Goal: Task Accomplishment & Management: Manage account settings

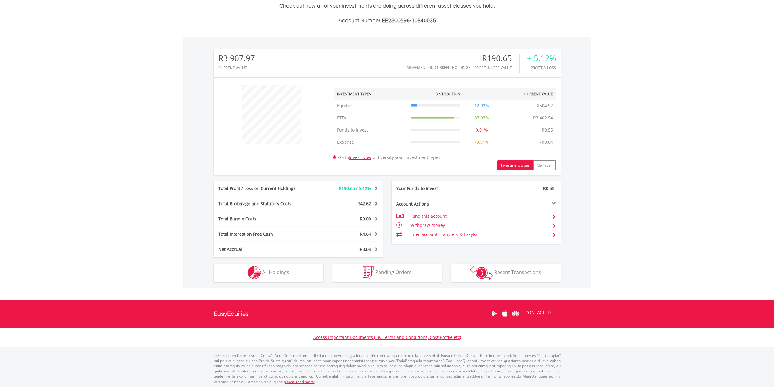
scroll to position [152, 0]
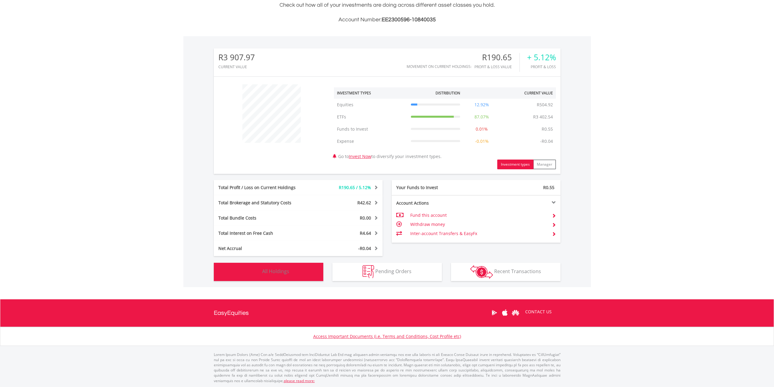
click at [287, 276] on button "Holdings All Holdings" at bounding box center [269, 272] width 110 height 18
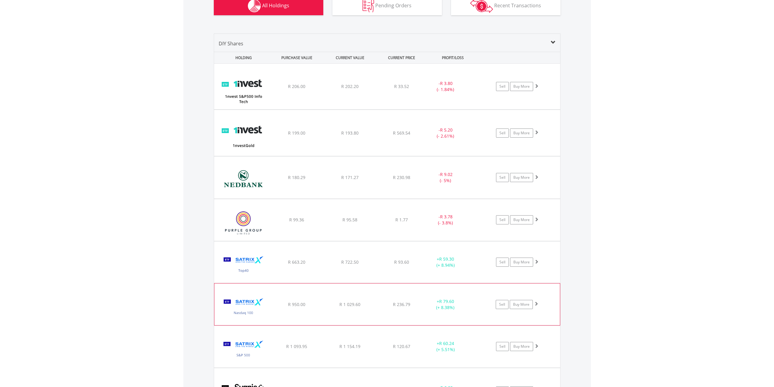
scroll to position [417, 0]
click at [555, 43] on span at bounding box center [553, 42] width 5 height 5
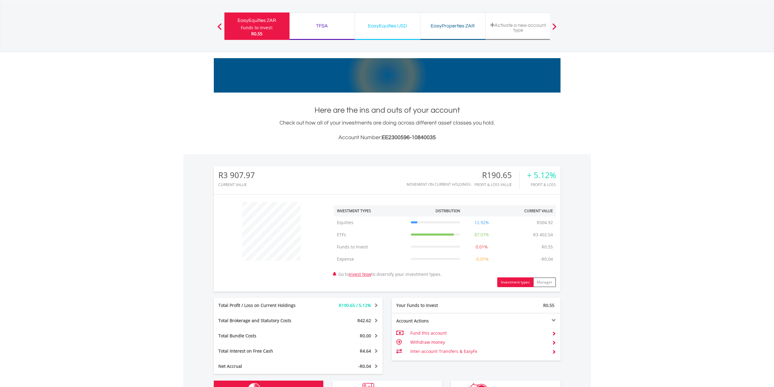
scroll to position [0, 0]
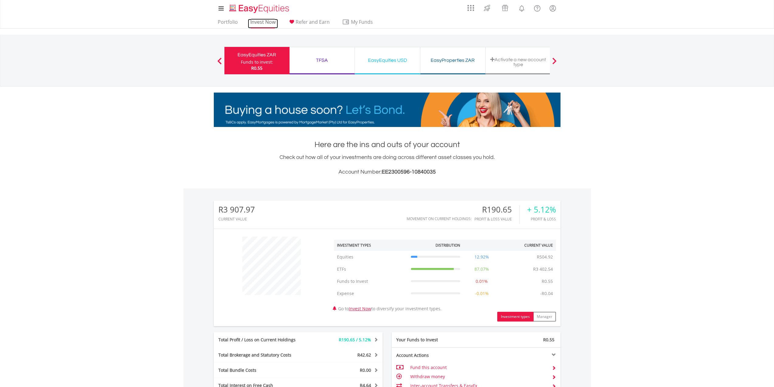
click at [259, 21] on link "Invest Now" at bounding box center [263, 23] width 30 height 9
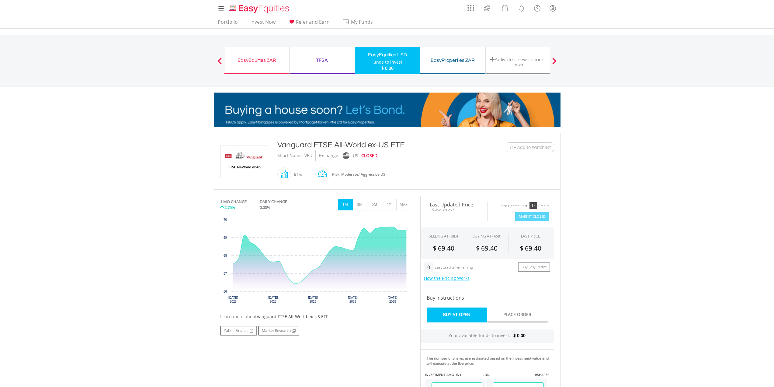
drag, startPoint x: 306, startPoint y: 155, endPoint x: 312, endPoint y: 155, distance: 5.8
click at [312, 155] on div "VEU" at bounding box center [309, 155] width 12 height 11
click at [306, 156] on div "VEU" at bounding box center [309, 155] width 8 height 11
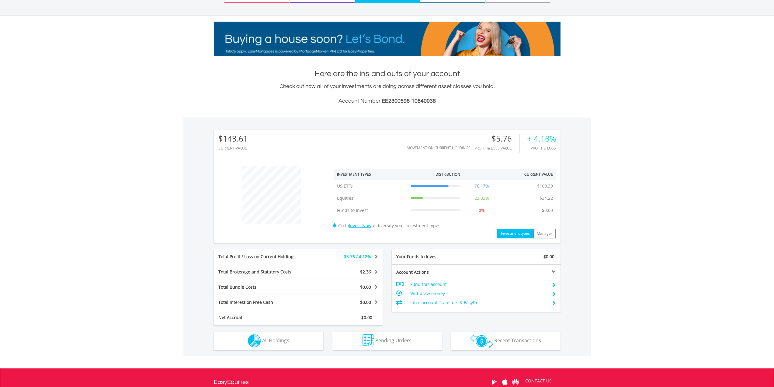
scroll to position [140, 0]
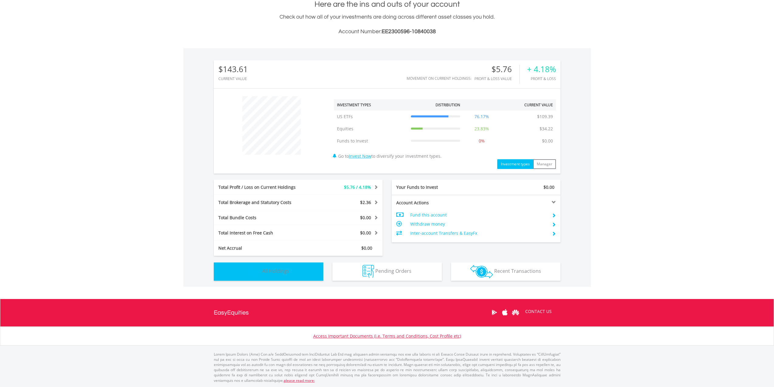
click at [287, 278] on button "Holdings All Holdings" at bounding box center [269, 271] width 110 height 18
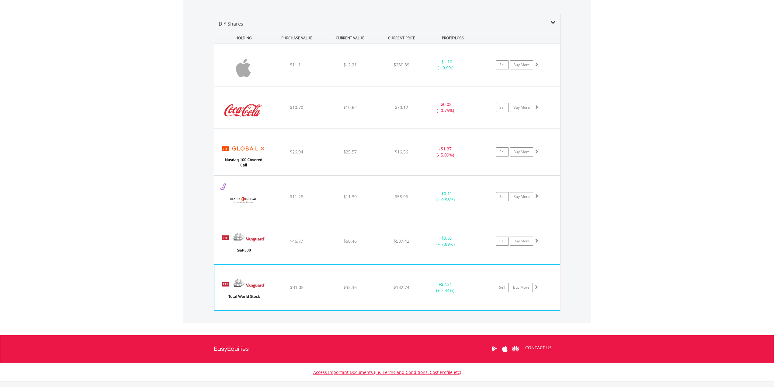
scroll to position [439, 0]
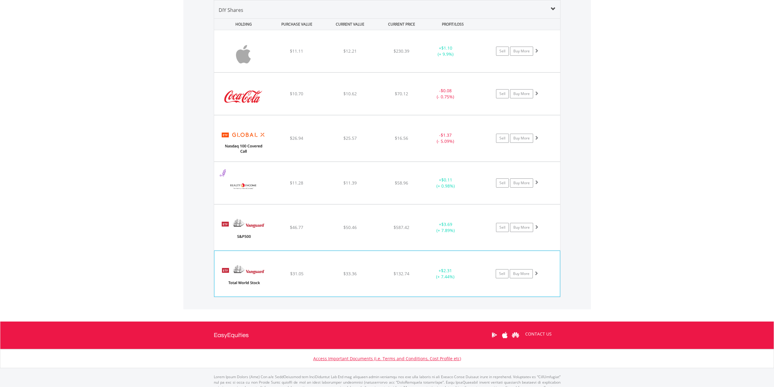
click at [245, 272] on img at bounding box center [244, 276] width 52 height 37
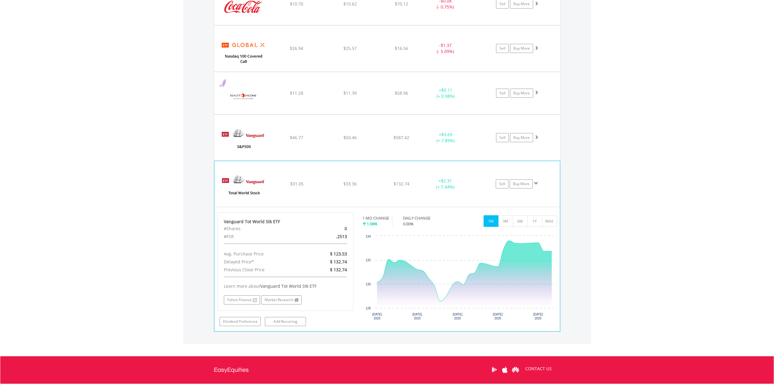
scroll to position [530, 0]
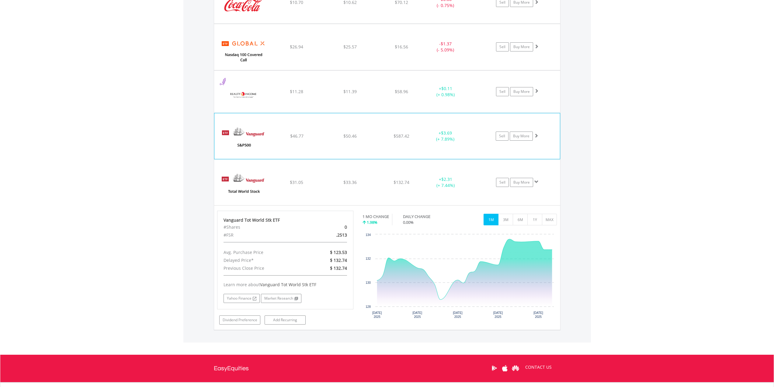
click at [256, 145] on img at bounding box center [244, 139] width 52 height 37
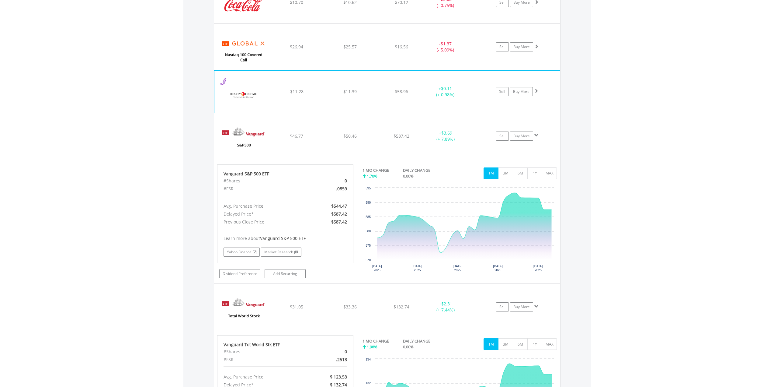
click at [250, 98] on img at bounding box center [244, 94] width 52 height 33
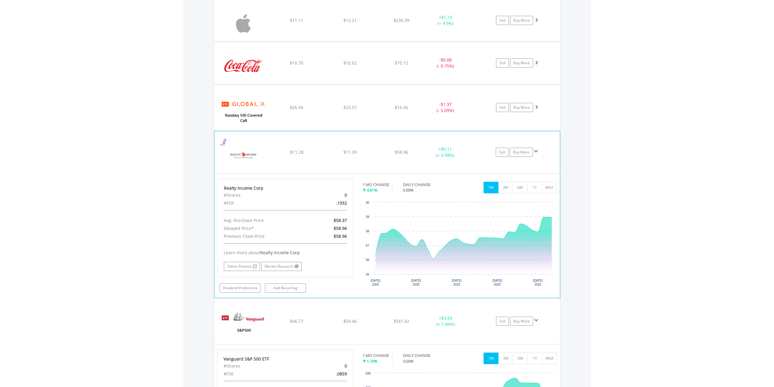
scroll to position [469, 0]
click at [248, 124] on img at bounding box center [244, 110] width 52 height 37
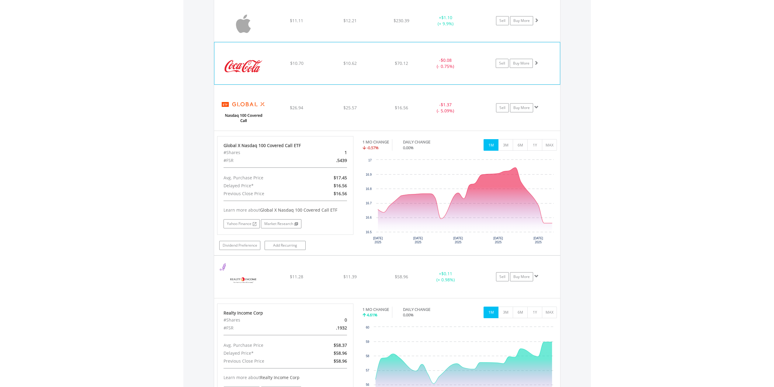
click at [233, 67] on img at bounding box center [244, 66] width 52 height 33
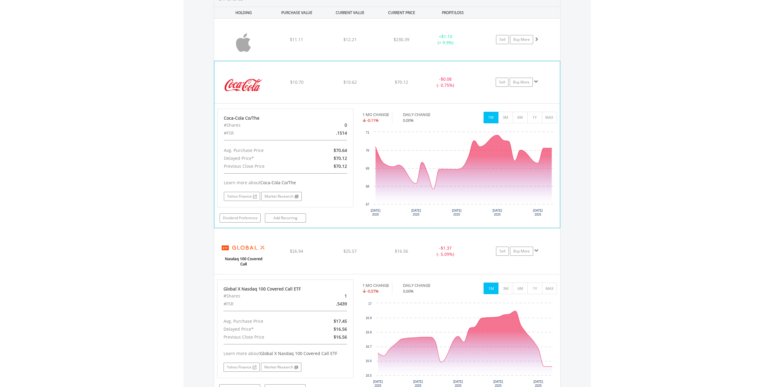
scroll to position [409, 0]
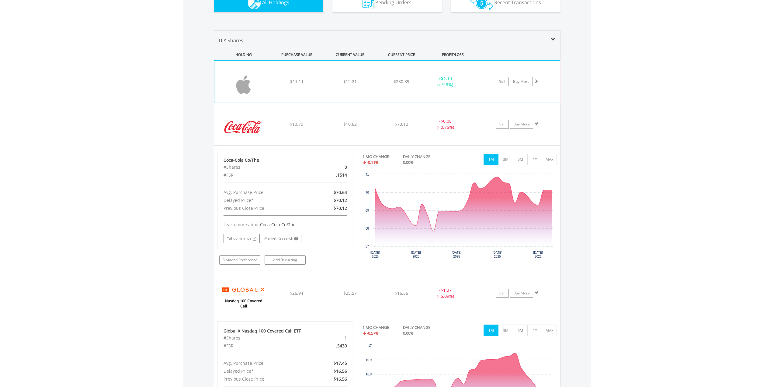
click at [238, 72] on img at bounding box center [244, 84] width 52 height 33
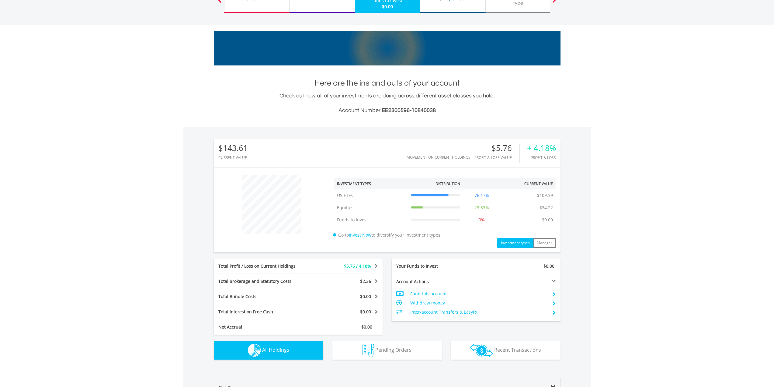
scroll to position [0, 0]
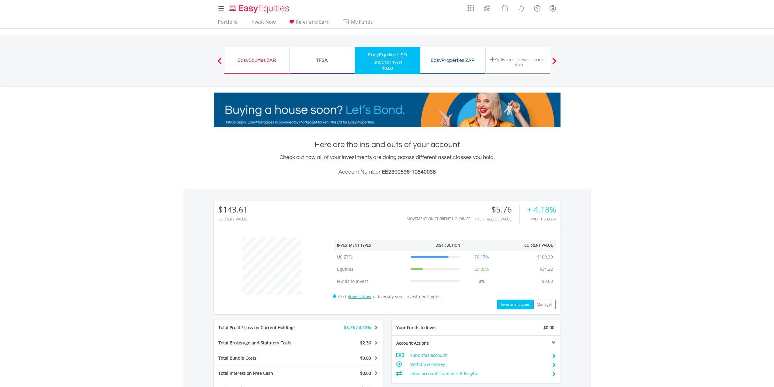
click at [267, 61] on div "EasyEquities ZAR" at bounding box center [256, 60] width 57 height 9
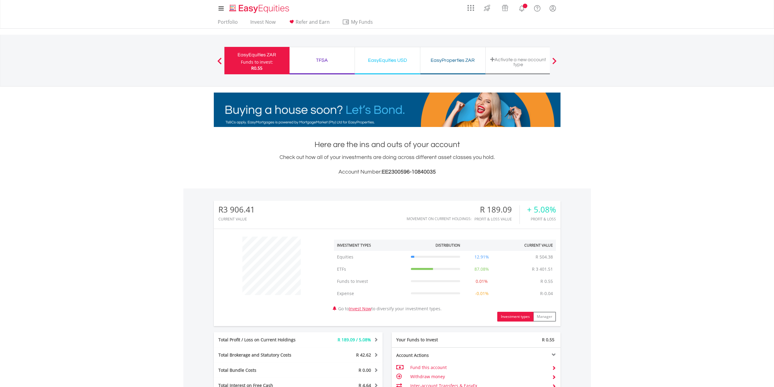
scroll to position [58, 116]
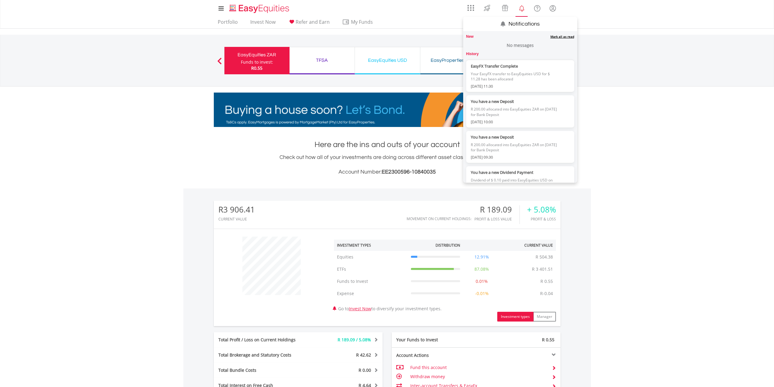
click at [557, 37] on link "Mark all as read" at bounding box center [563, 36] width 24 height 4
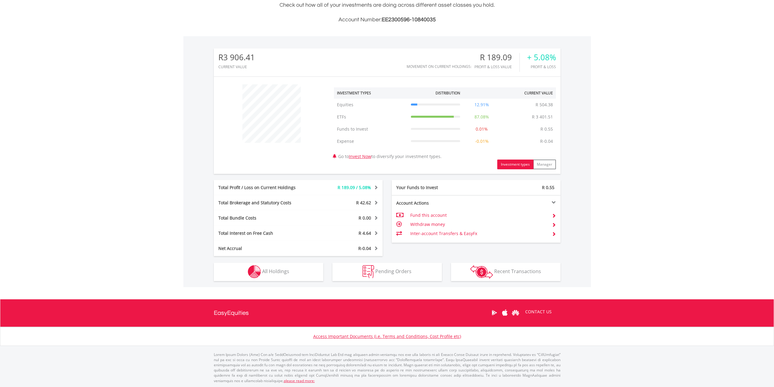
scroll to position [152, 0]
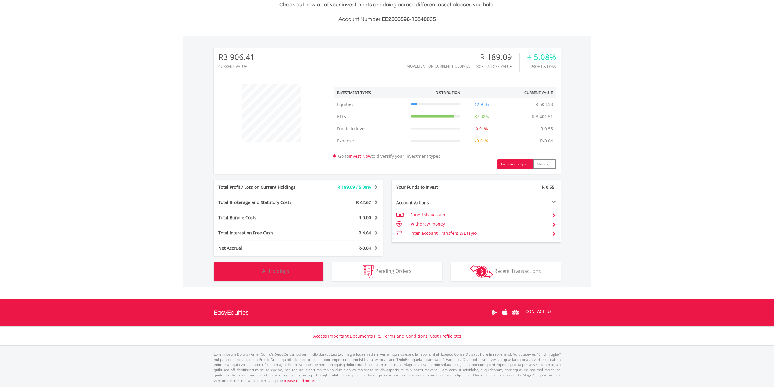
click at [279, 268] on span "All Holdings" at bounding box center [275, 270] width 27 height 7
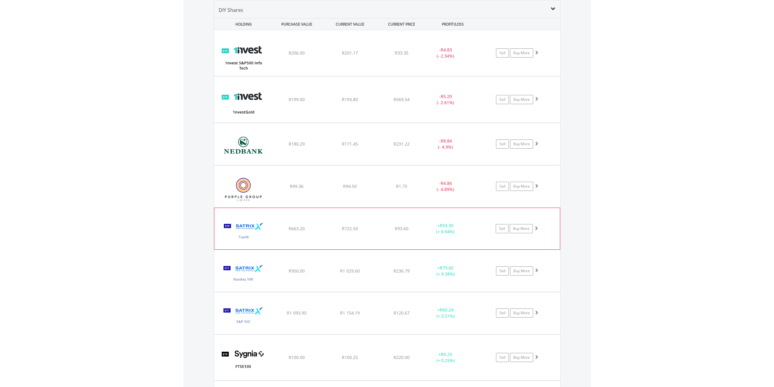
scroll to position [390, 0]
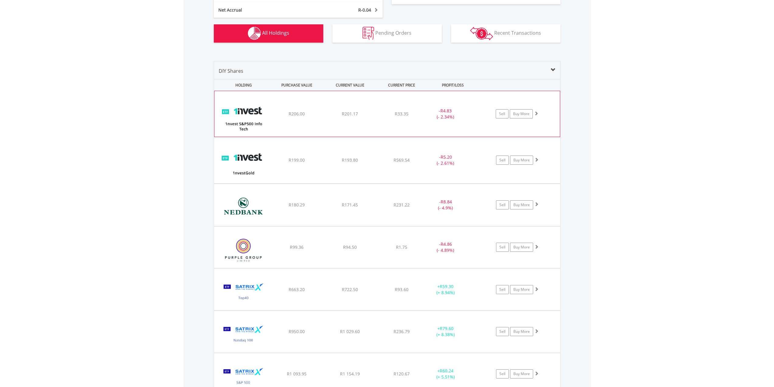
click at [445, 110] on span "R4.83" at bounding box center [446, 111] width 11 height 6
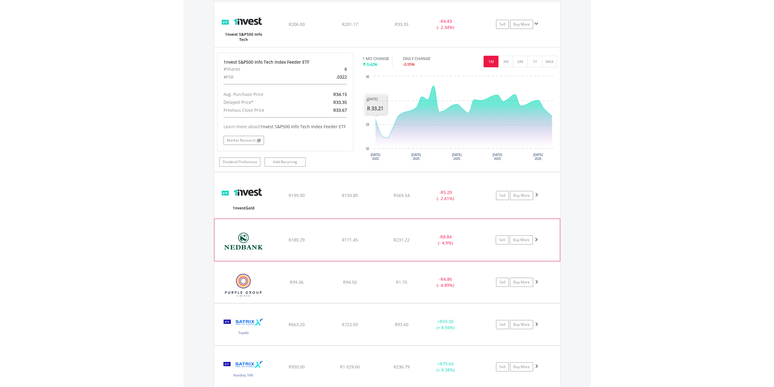
scroll to position [482, 0]
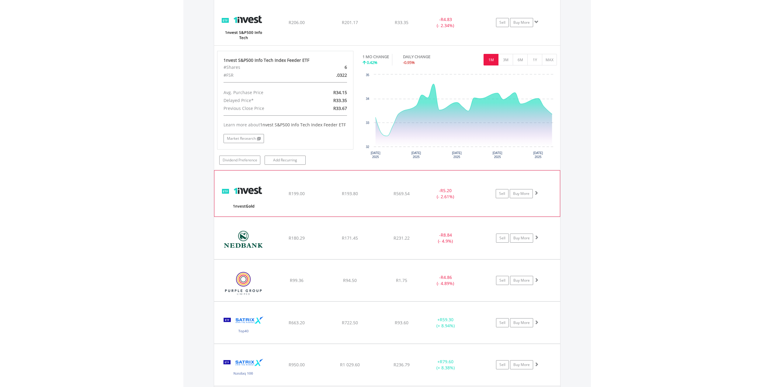
click at [329, 26] on div "R193.80" at bounding box center [350, 22] width 52 height 6
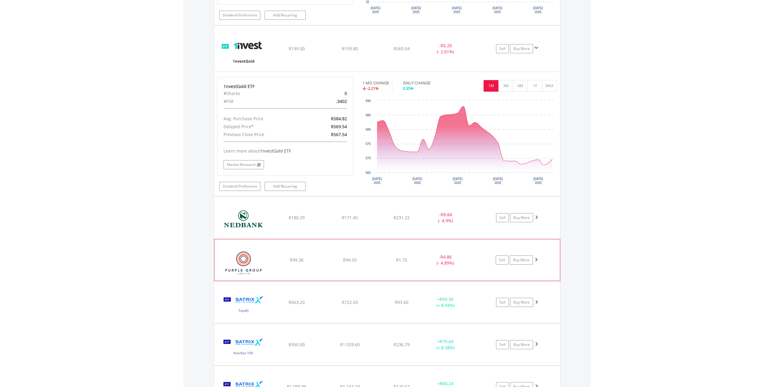
scroll to position [634, 0]
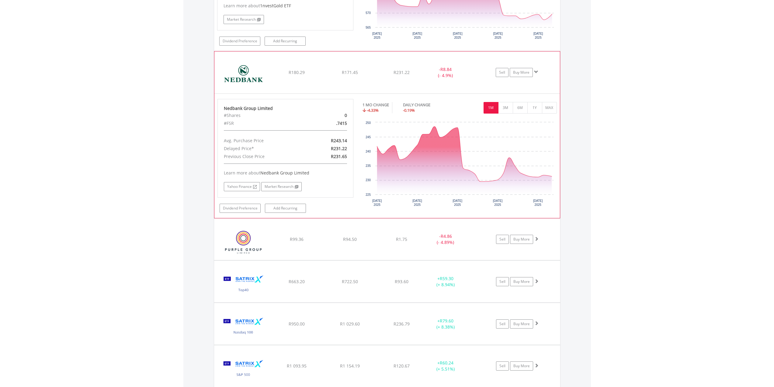
scroll to position [816, 0]
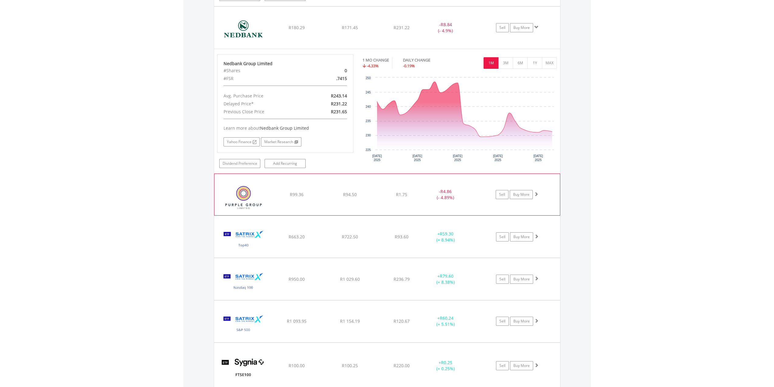
click at [264, 203] on img at bounding box center [244, 197] width 52 height 32
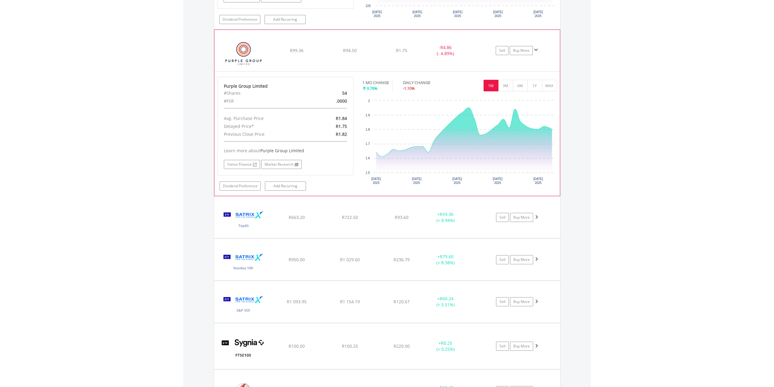
scroll to position [968, 0]
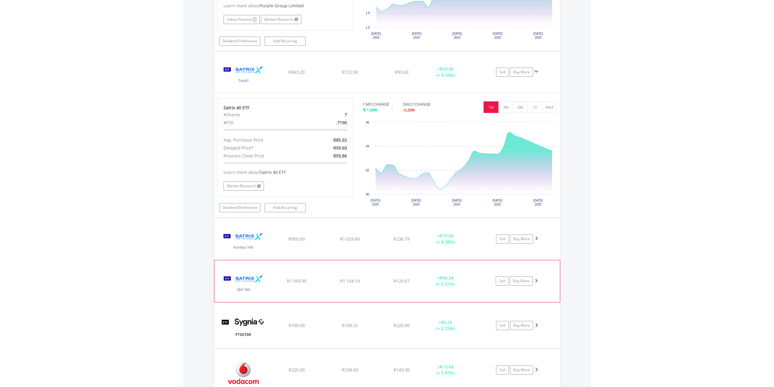
scroll to position [1120, 0]
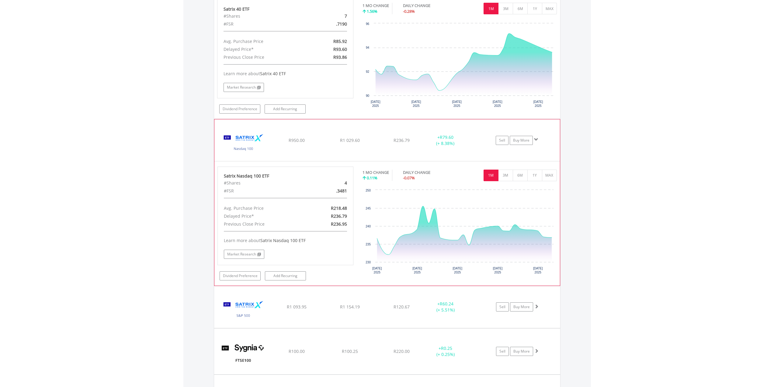
scroll to position [1212, 0]
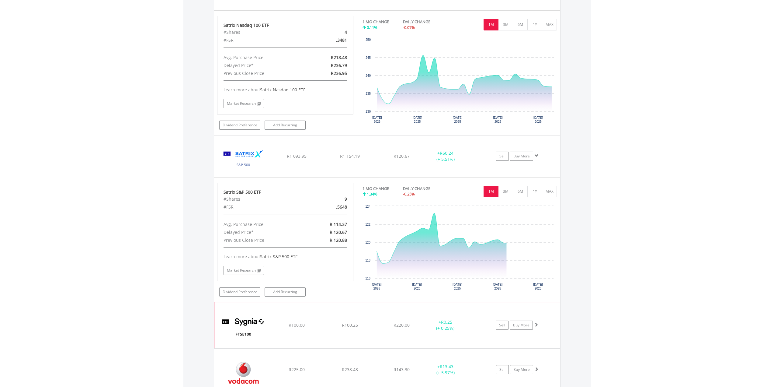
scroll to position [1364, 0]
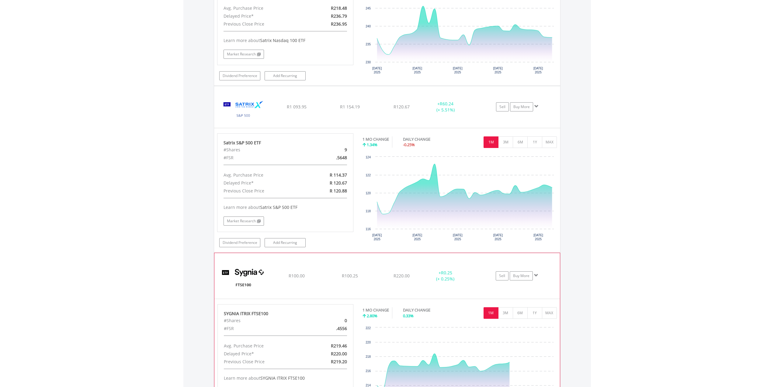
scroll to position [1516, 0]
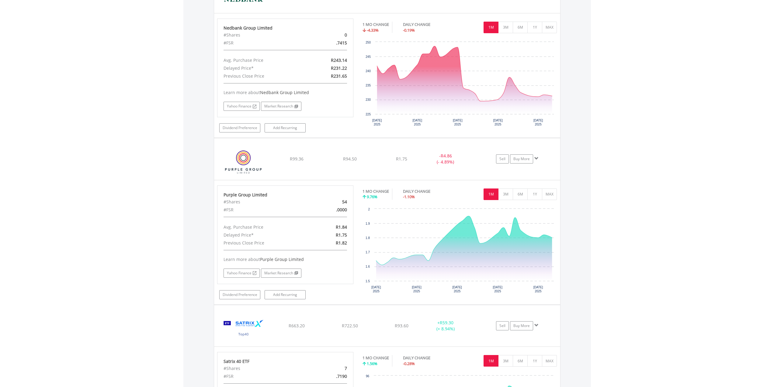
scroll to position [847, 0]
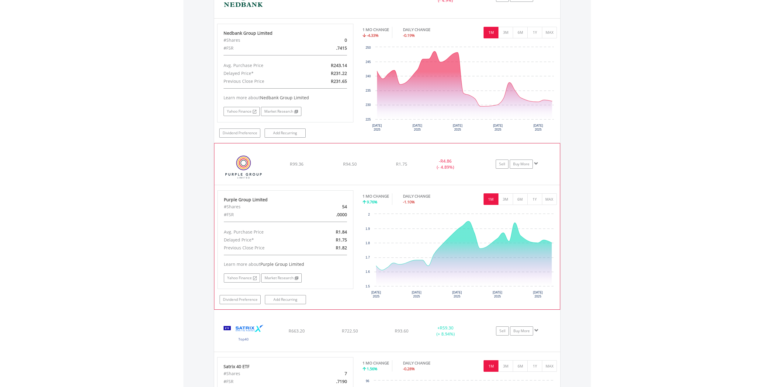
click at [263, 164] on img at bounding box center [244, 167] width 52 height 32
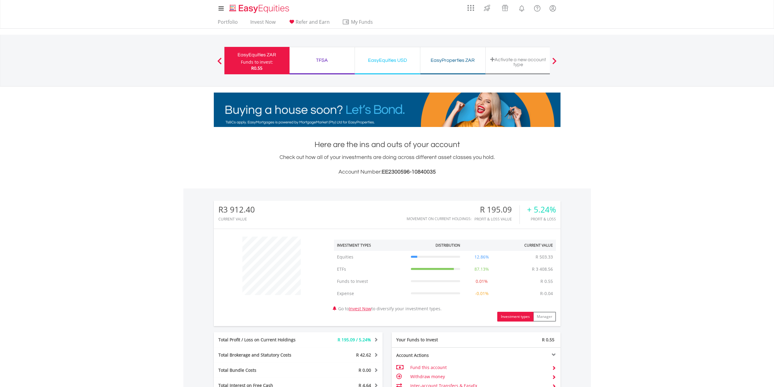
scroll to position [58, 116]
click at [324, 62] on div "TFSA" at bounding box center [322, 60] width 58 height 9
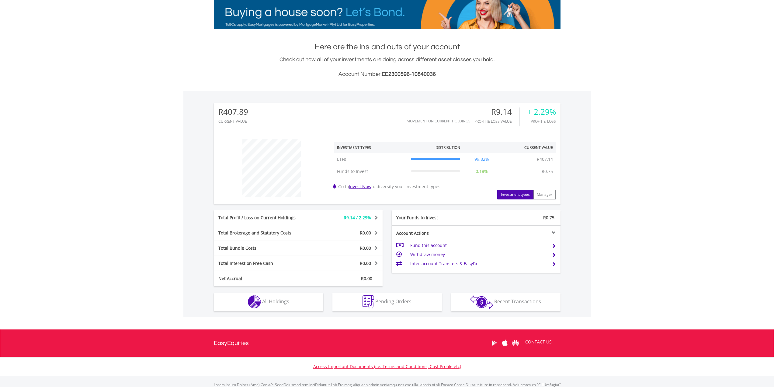
scroll to position [128, 0]
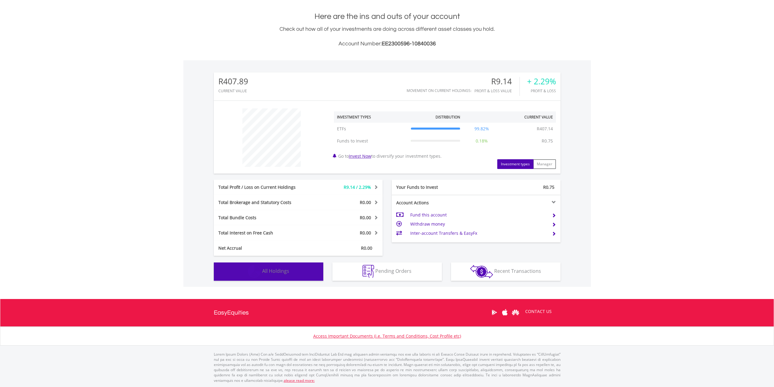
click at [289, 273] on button "Holdings All Holdings" at bounding box center [269, 271] width 110 height 18
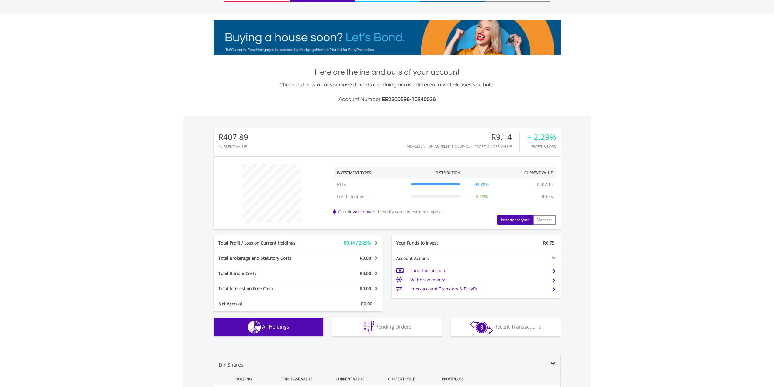
scroll to position [0, 0]
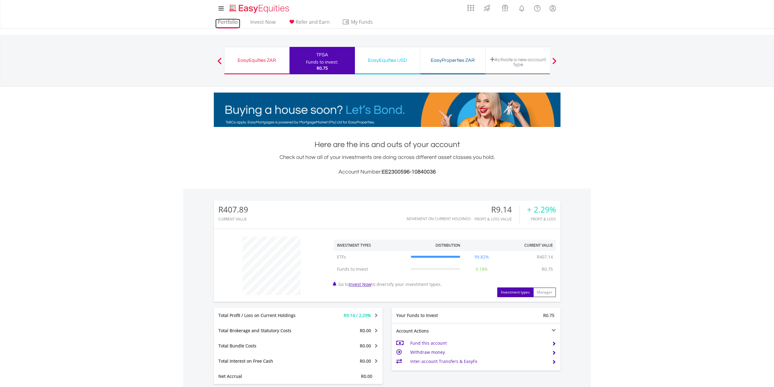
click at [227, 19] on link "Portfolio" at bounding box center [227, 23] width 25 height 9
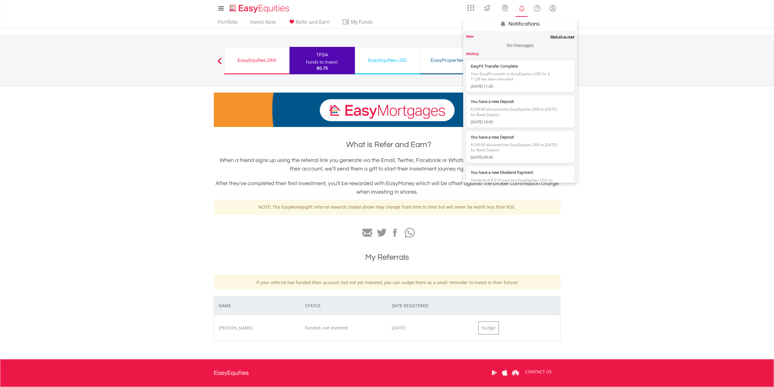
click at [516, 9] on link "Notifications" at bounding box center [522, 8] width 16 height 12
